Goal: Feedback & Contribution: Submit feedback/report problem

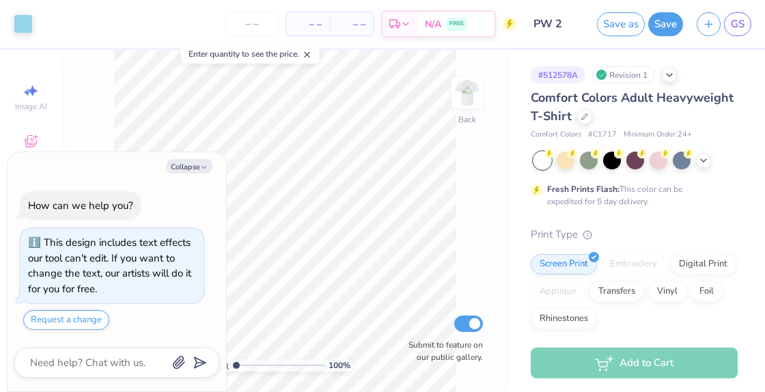
type textarea "x"
type input "1.04"
type textarea "x"
type input "3.35"
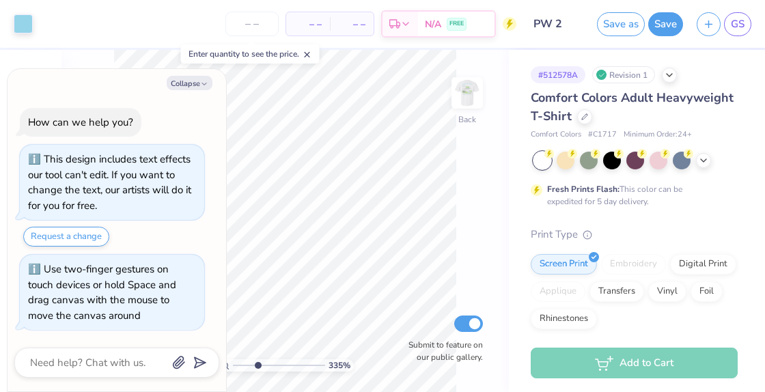
drag, startPoint x: 235, startPoint y: 363, endPoint x: 258, endPoint y: 363, distance: 22.5
click at [258, 363] on input "range" at bounding box center [279, 365] width 92 height 12
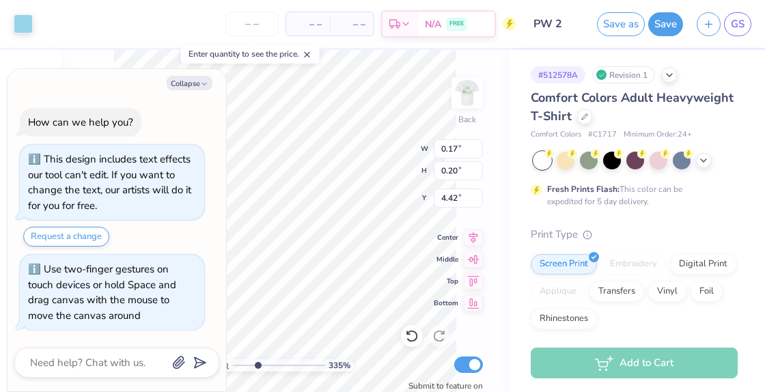
type textarea "x"
type input "0.29"
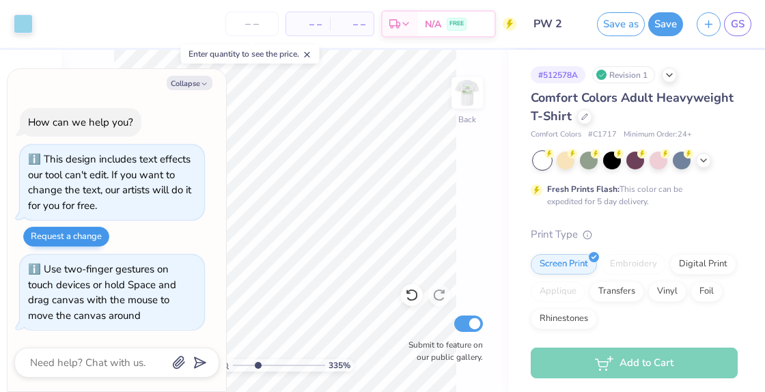
click at [71, 235] on button "Request a change" at bounding box center [66, 237] width 86 height 20
type textarea "x"
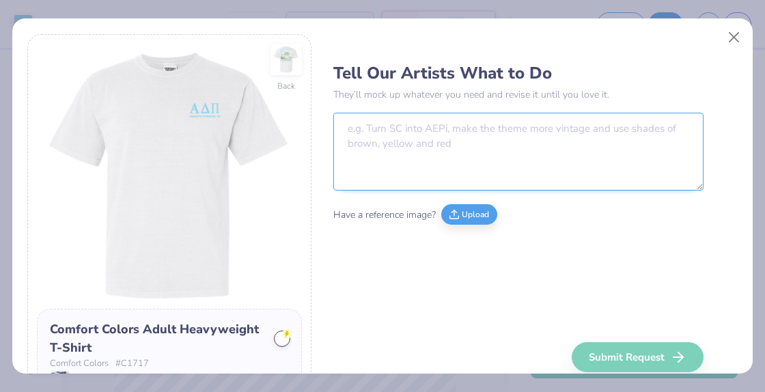
click at [380, 150] on textarea at bounding box center [518, 152] width 370 height 78
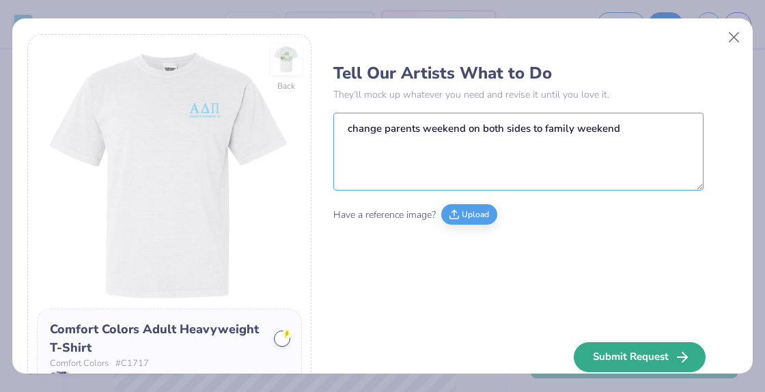
type textarea "change parents weekend on both sides to family weekend"
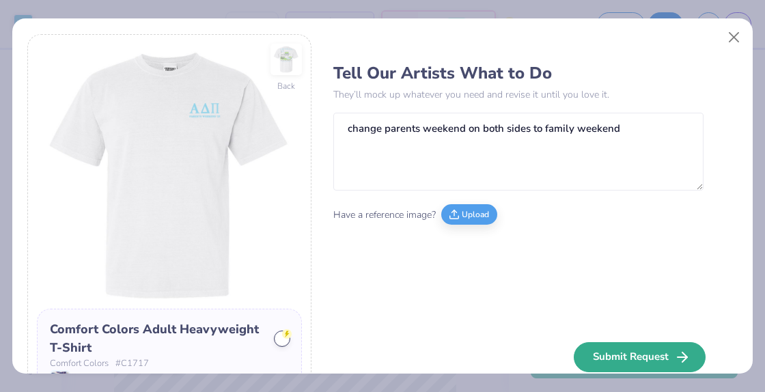
click at [632, 348] on button "Submit Request" at bounding box center [640, 357] width 132 height 30
